Goal: Transaction & Acquisition: Subscribe to service/newsletter

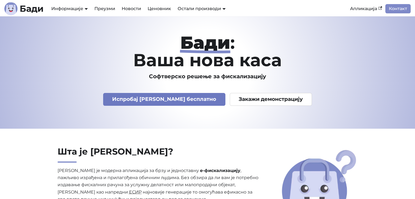
click at [182, 99] on link "Испробај [PERSON_NAME] бесплатно" at bounding box center [164, 99] width 122 height 13
